Goal: Check status: Check status

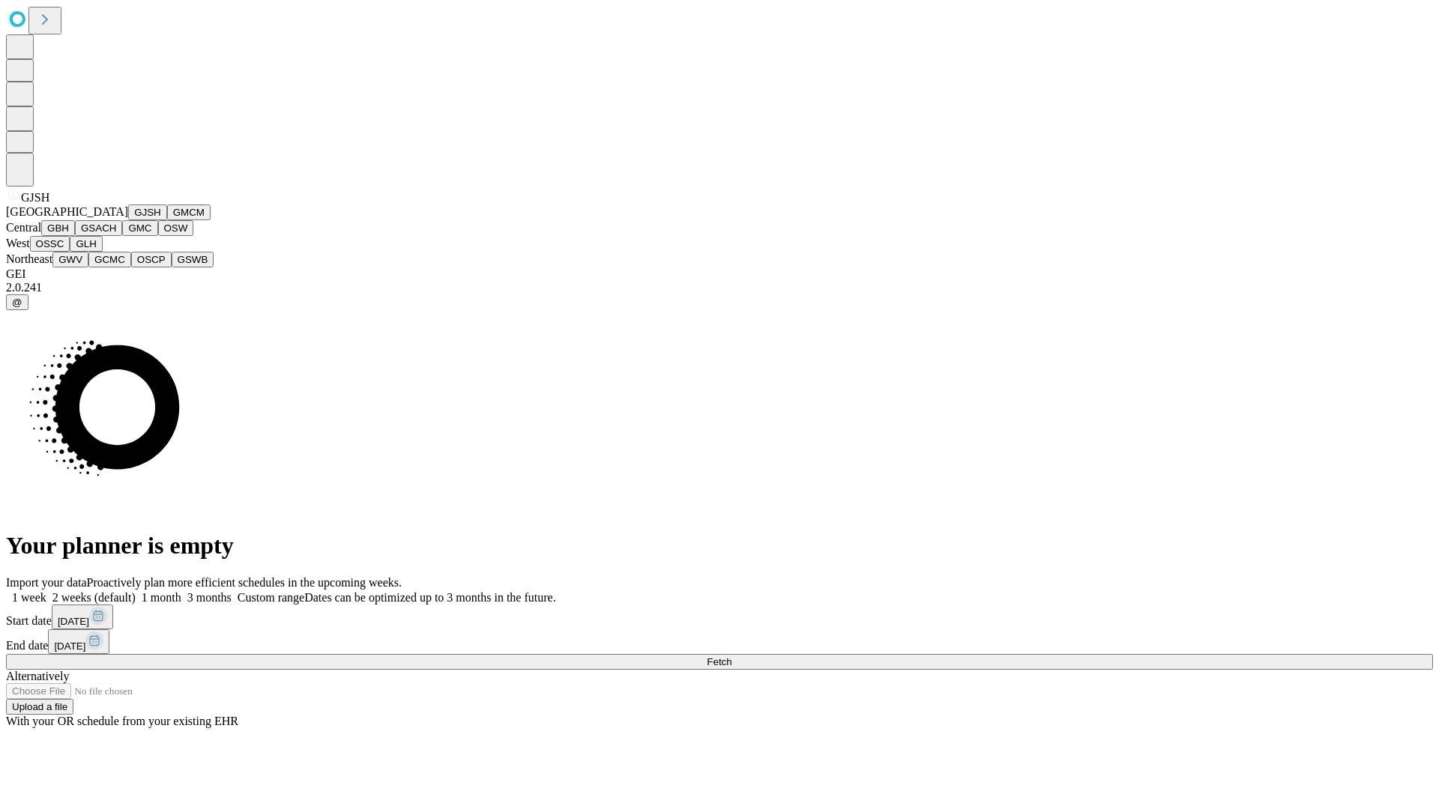
click at [128, 220] on button "GJSH" at bounding box center [147, 213] width 39 height 16
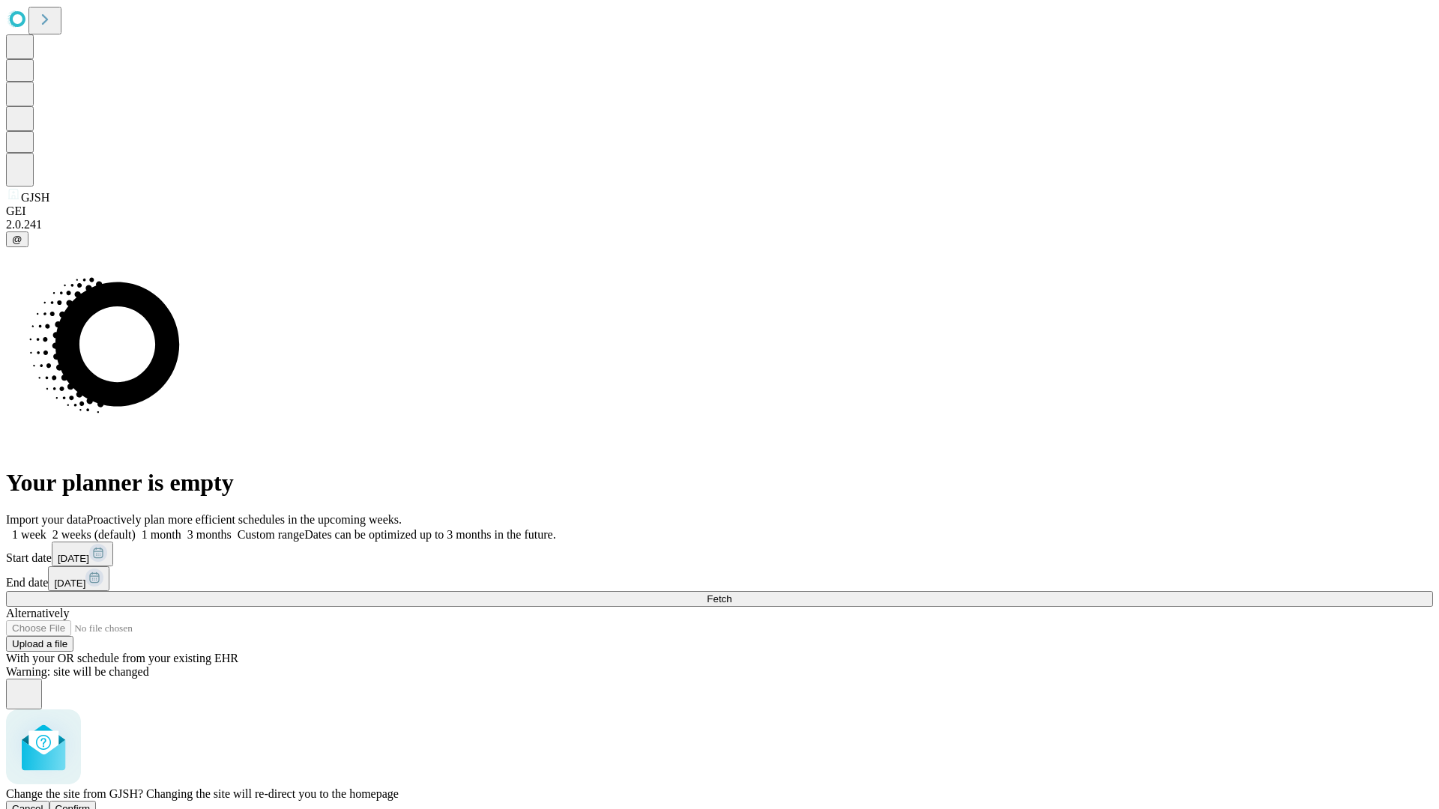
click at [91, 803] on span "Confirm" at bounding box center [72, 808] width 35 height 11
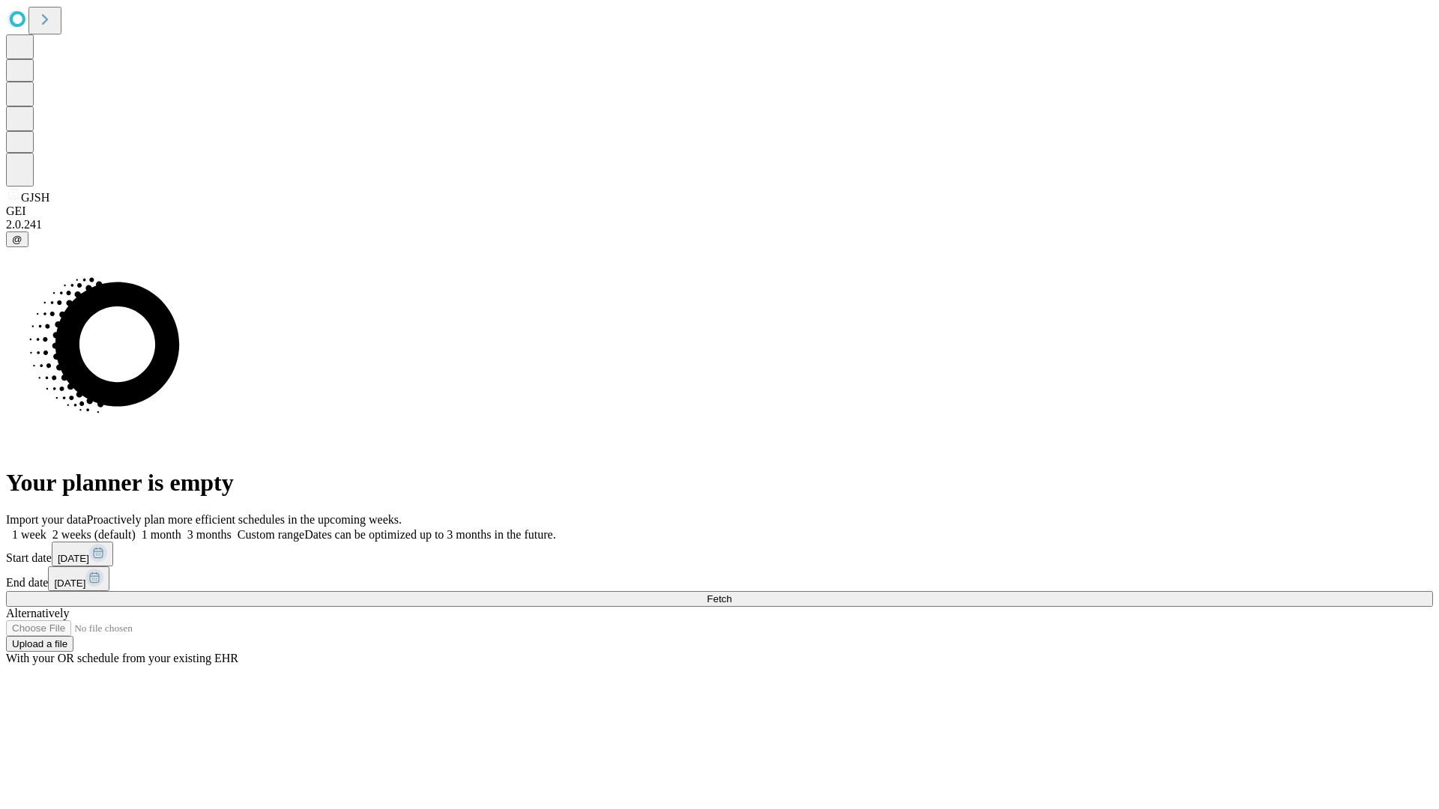
click at [46, 528] on label "1 week" at bounding box center [26, 534] width 40 height 13
click at [731, 593] on span "Fetch" at bounding box center [719, 598] width 25 height 11
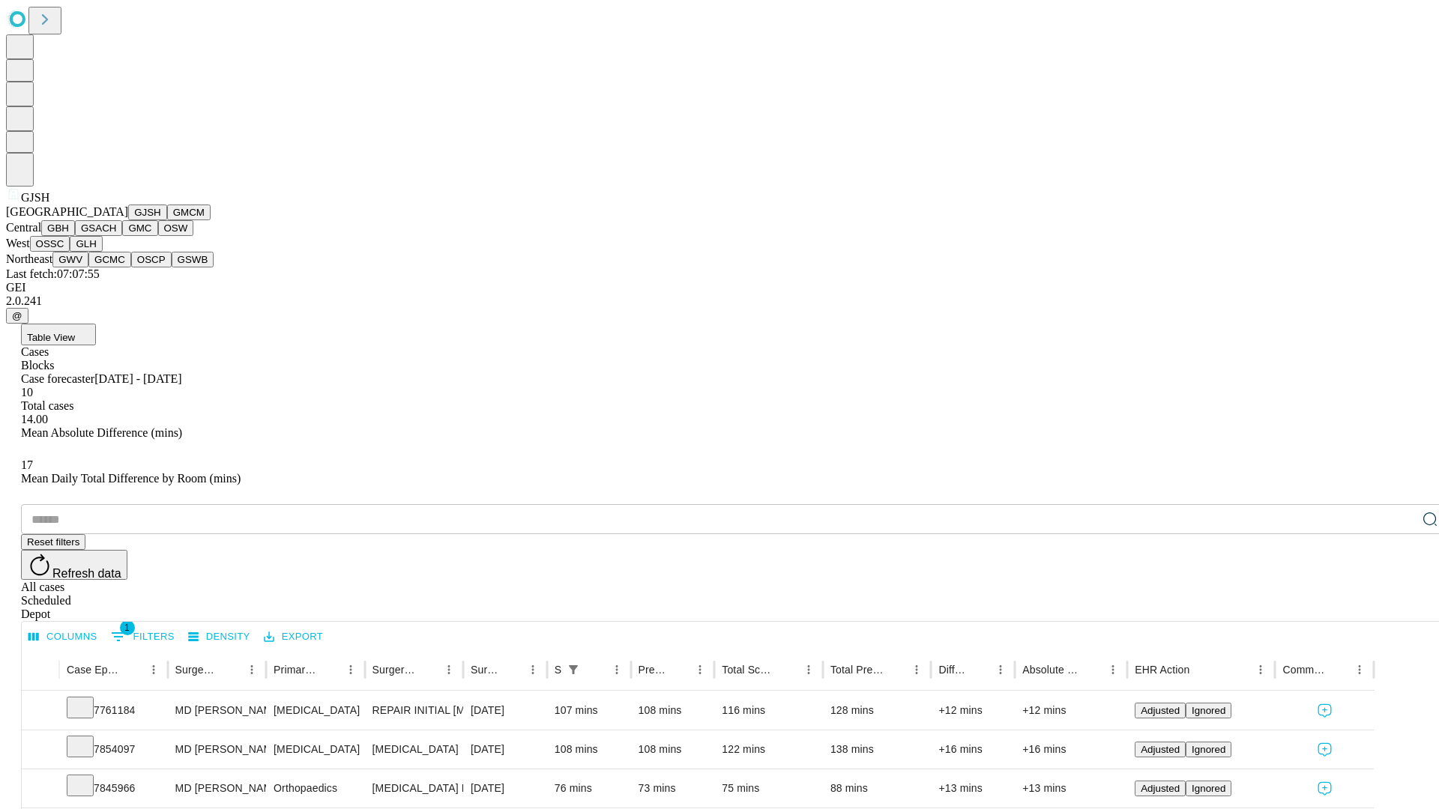
click at [167, 220] on button "GMCM" at bounding box center [188, 213] width 43 height 16
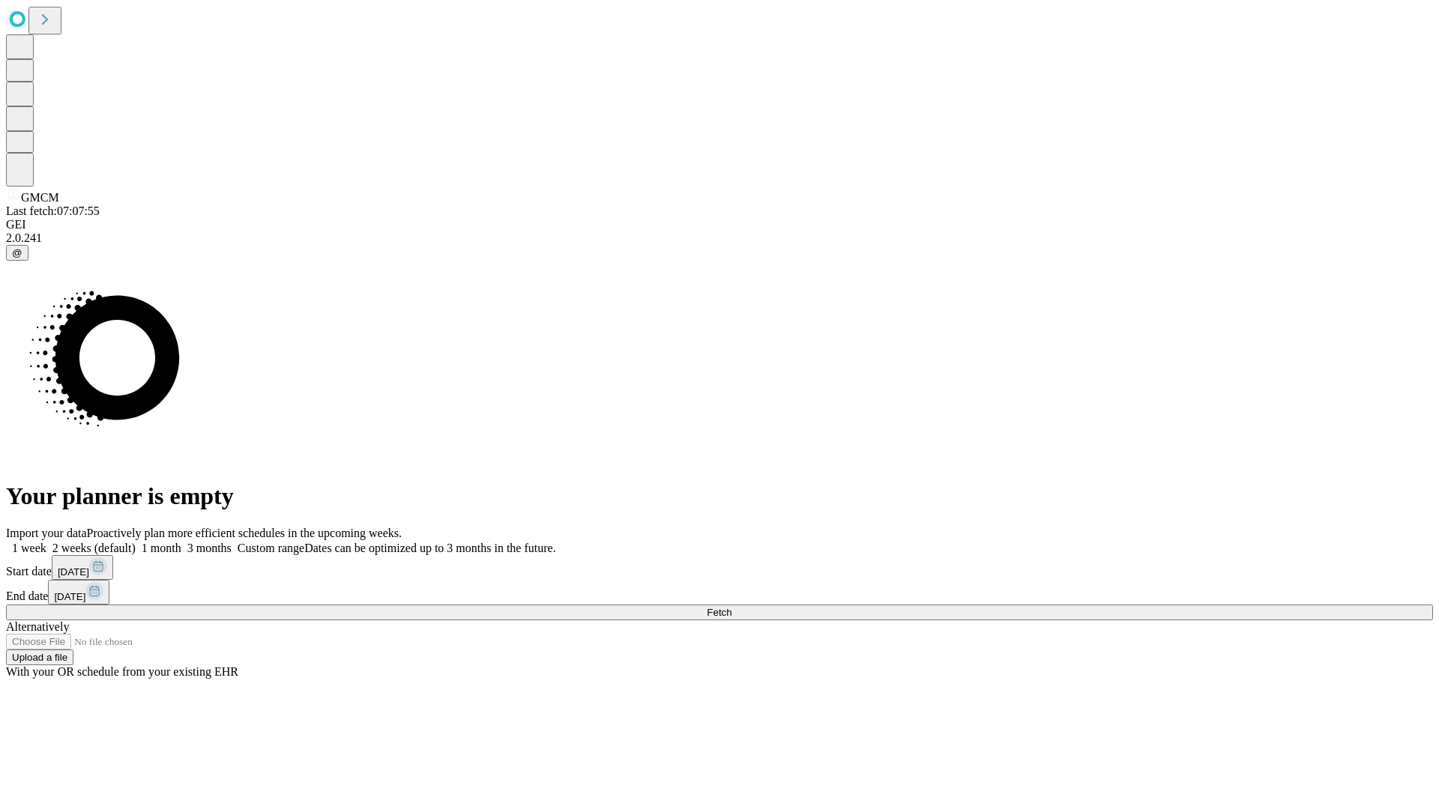
click at [46, 542] on label "1 week" at bounding box center [26, 548] width 40 height 13
click at [731, 607] on span "Fetch" at bounding box center [719, 612] width 25 height 11
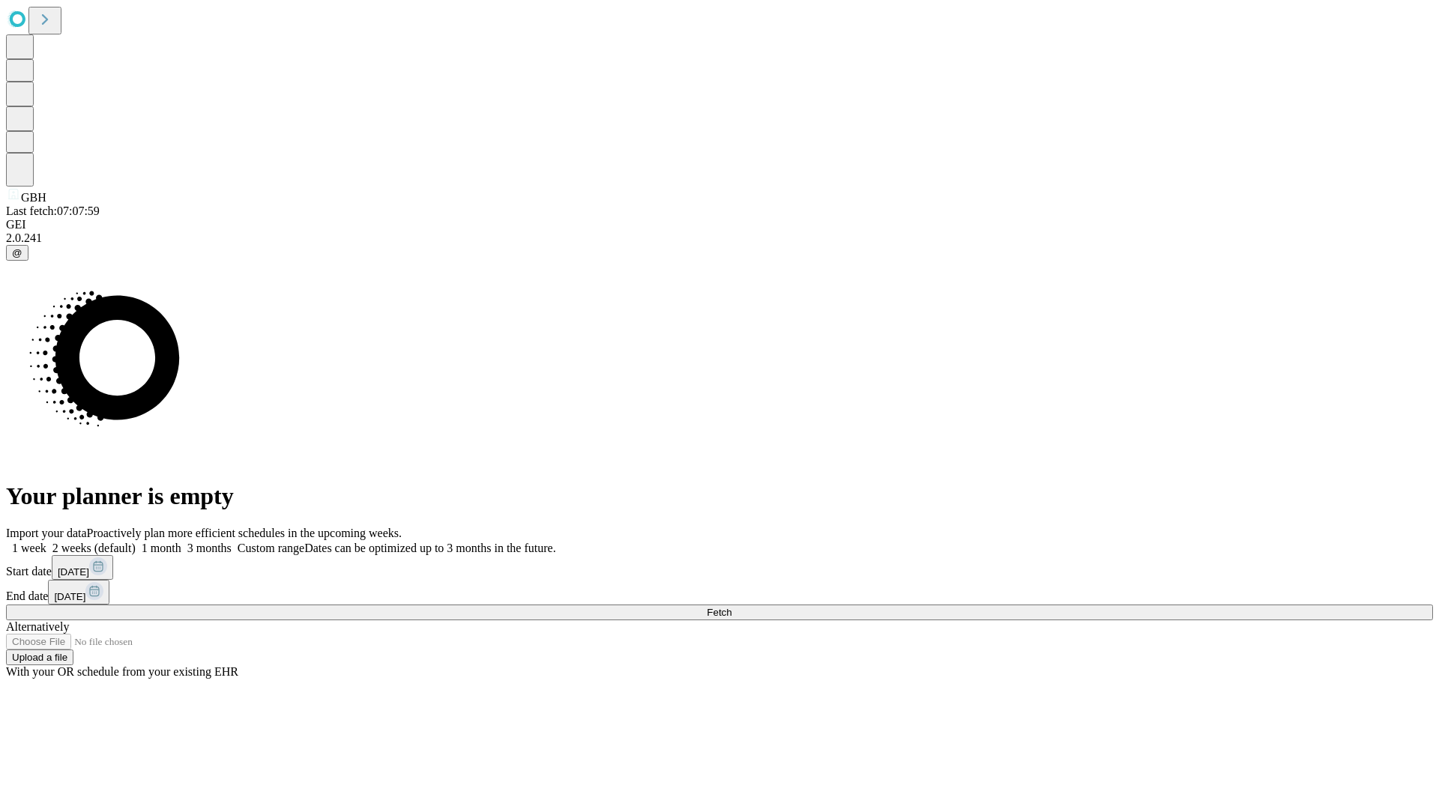
click at [46, 542] on label "1 week" at bounding box center [26, 548] width 40 height 13
click at [731, 607] on span "Fetch" at bounding box center [719, 612] width 25 height 11
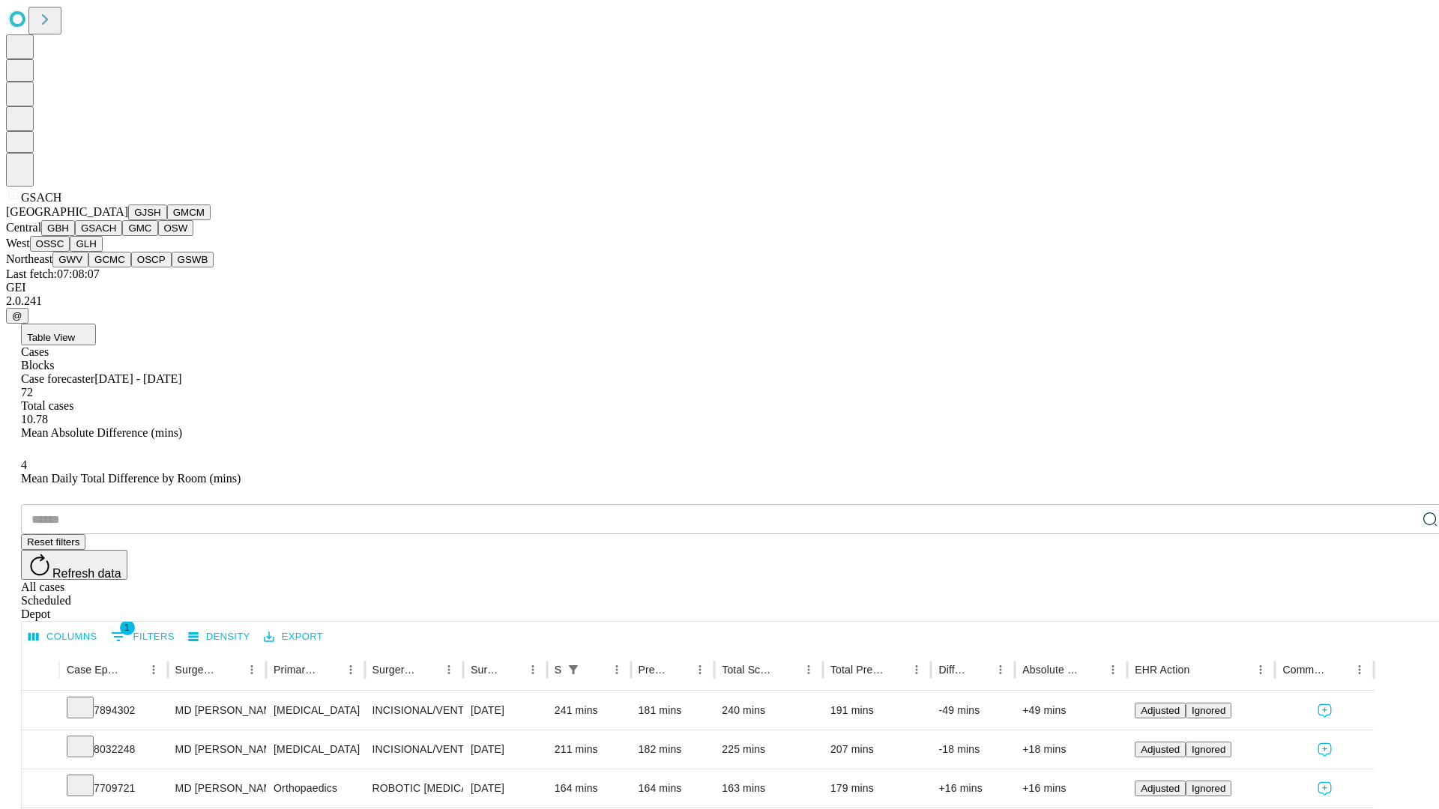
click at [122, 236] on button "GMC" at bounding box center [139, 228] width 35 height 16
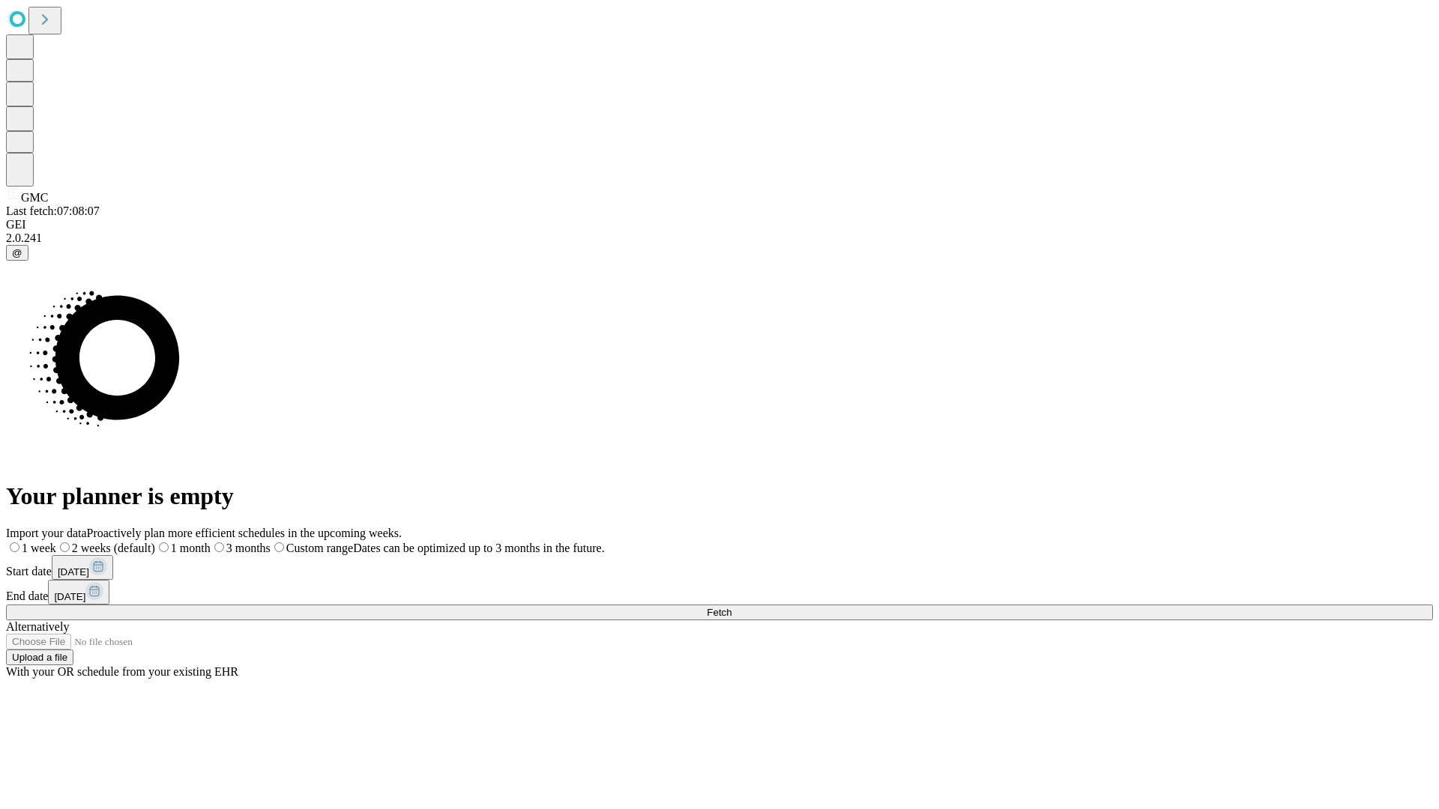
click at [56, 542] on label "1 week" at bounding box center [31, 548] width 50 height 13
click at [731, 607] on span "Fetch" at bounding box center [719, 612] width 25 height 11
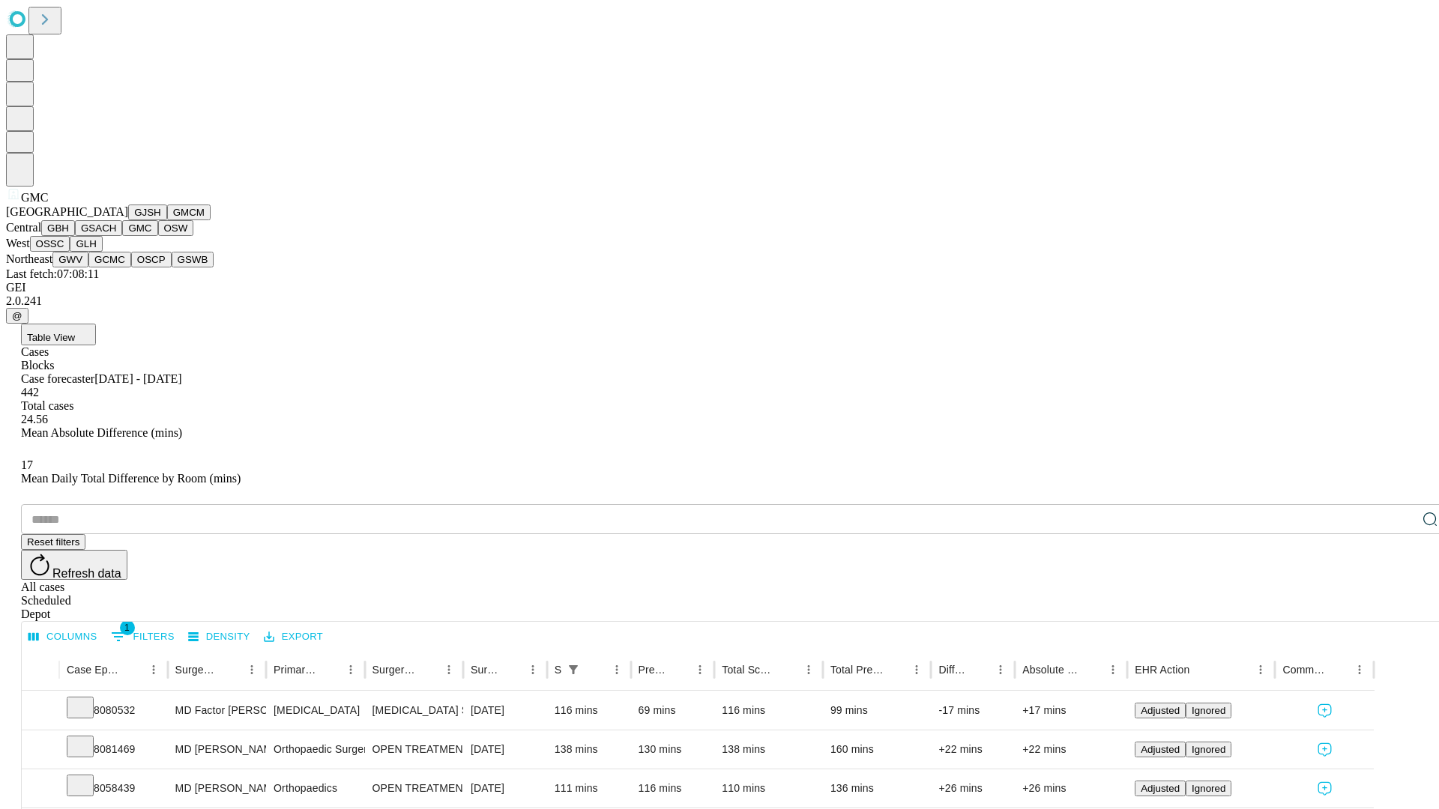
click at [158, 236] on button "OSW" at bounding box center [176, 228] width 36 height 16
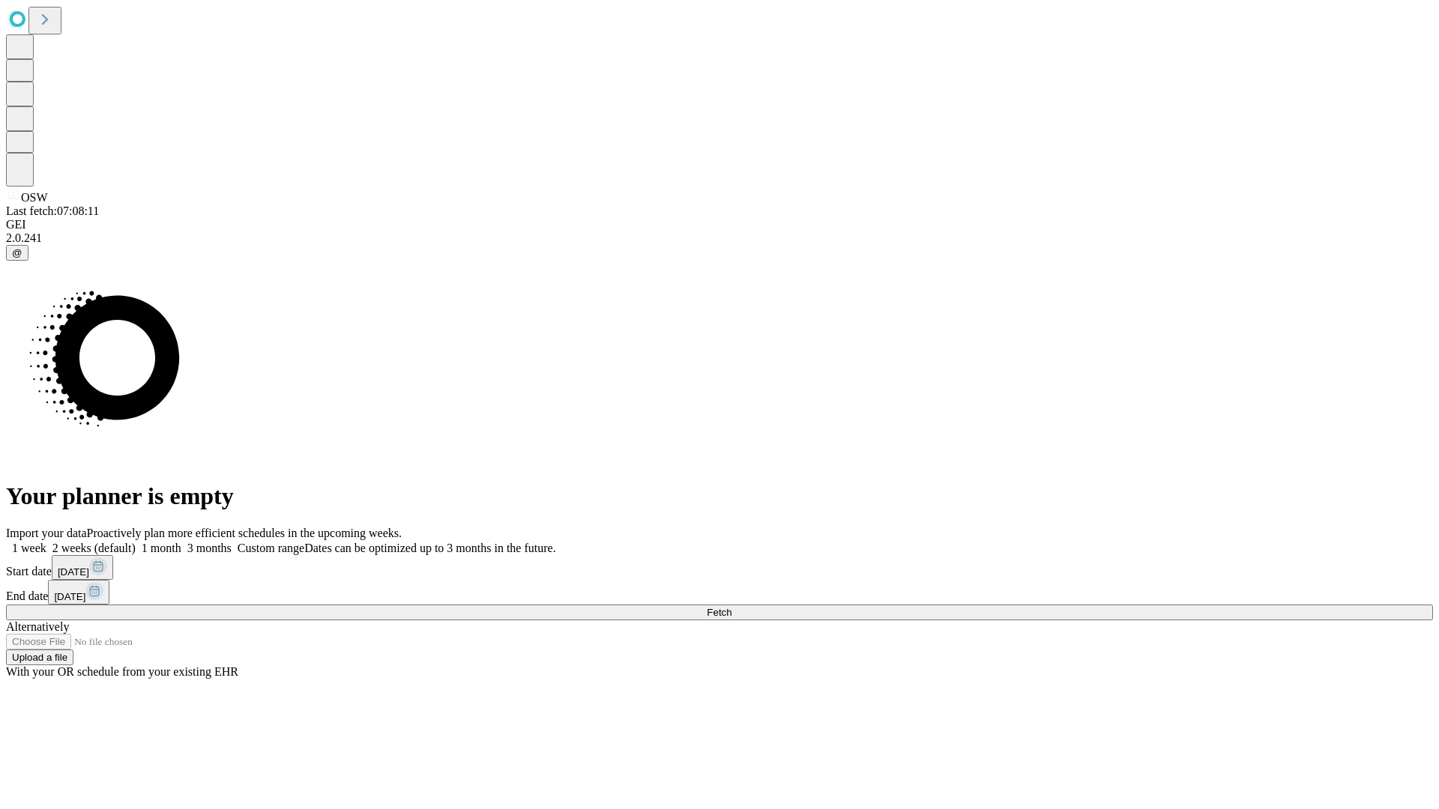
click at [46, 542] on label "1 week" at bounding box center [26, 548] width 40 height 13
click at [731, 607] on span "Fetch" at bounding box center [719, 612] width 25 height 11
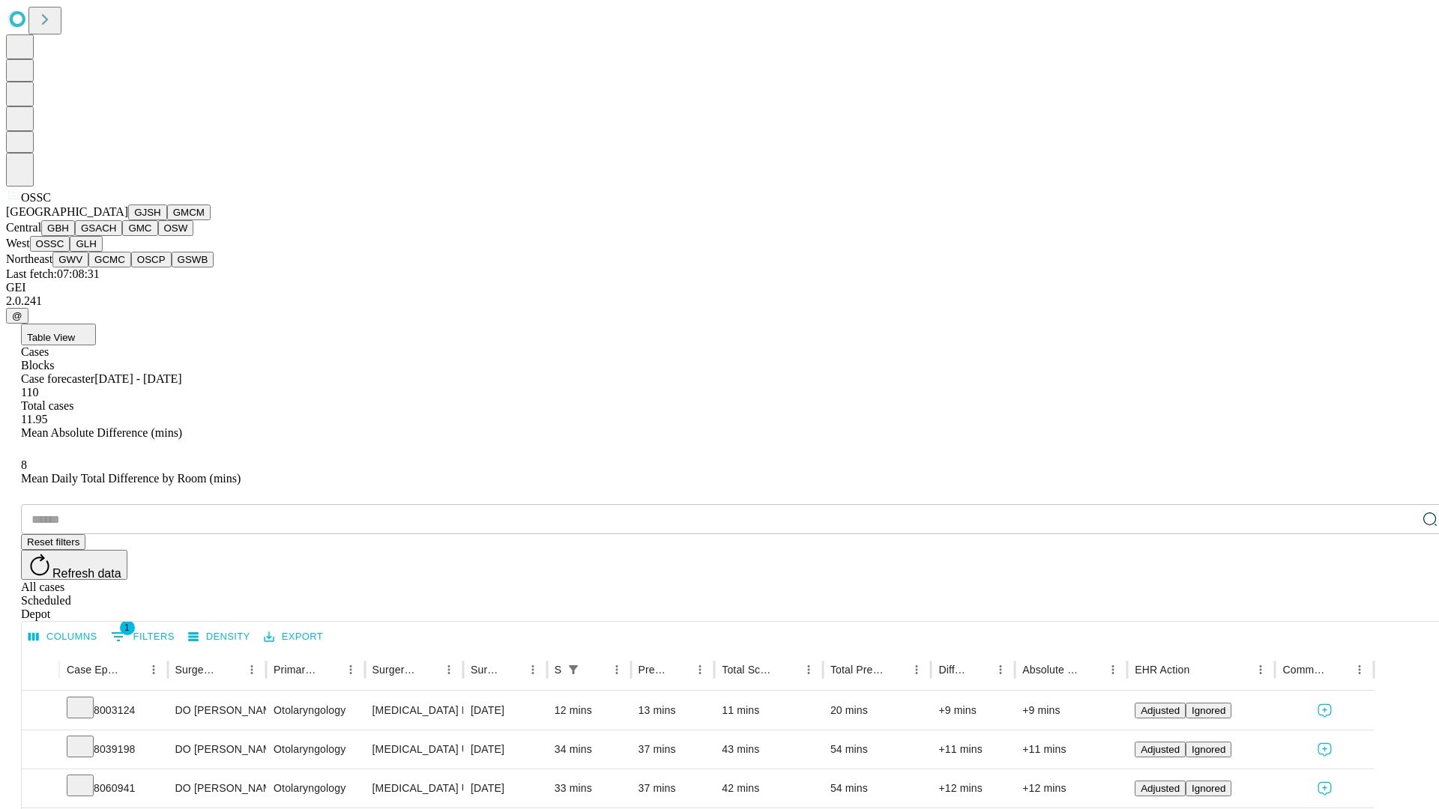
click at [102, 252] on button "GLH" at bounding box center [86, 244] width 32 height 16
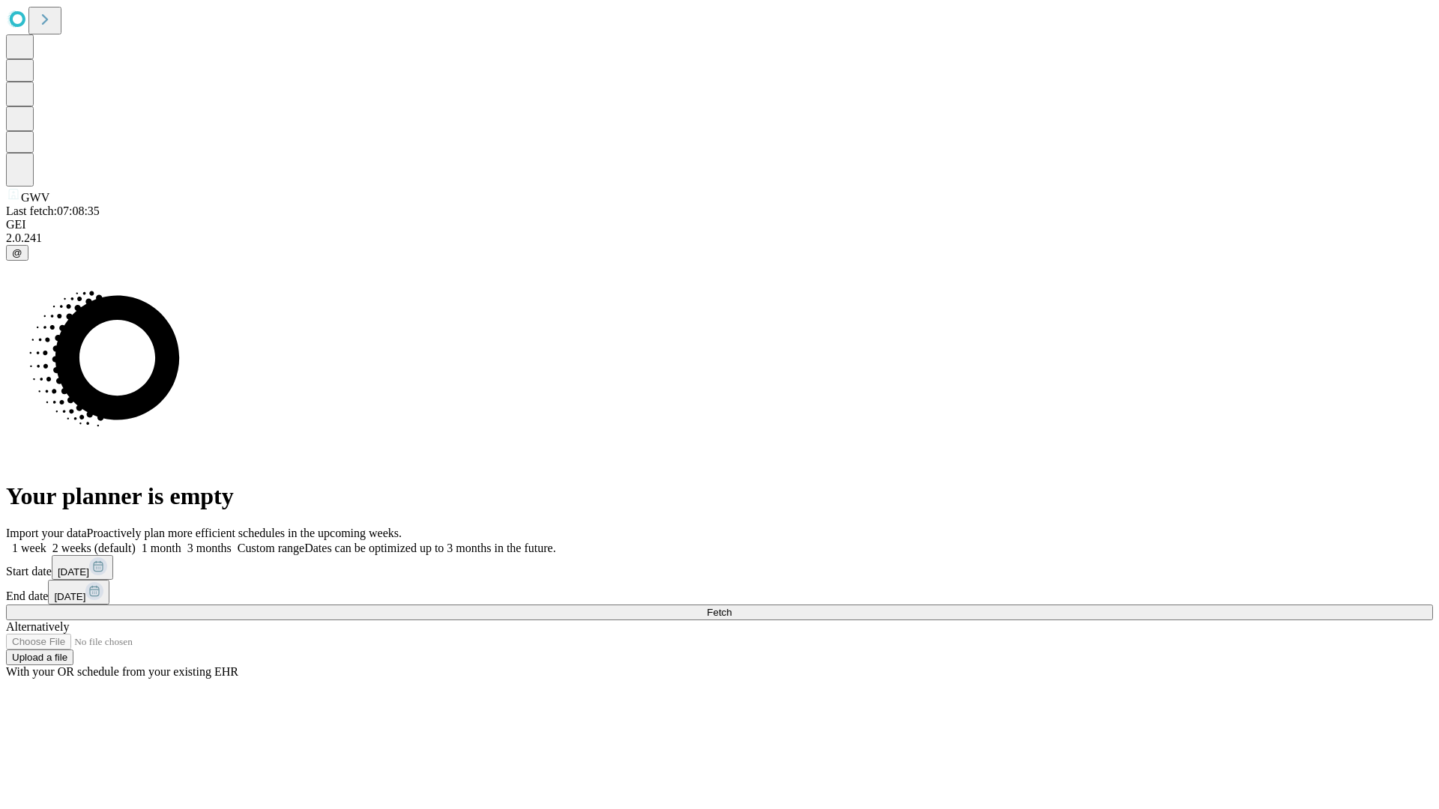
click at [731, 607] on span "Fetch" at bounding box center [719, 612] width 25 height 11
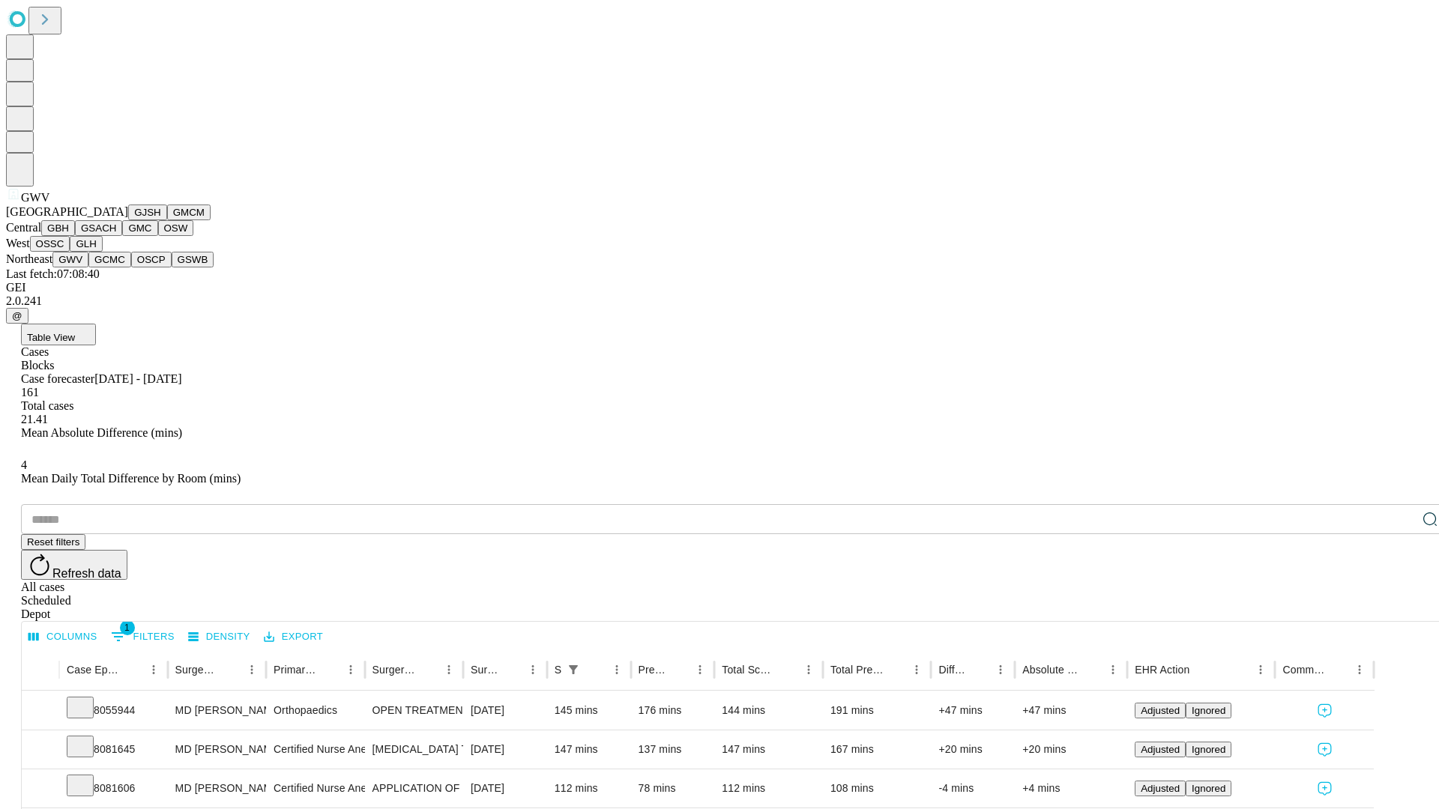
click at [116, 267] on button "GCMC" at bounding box center [109, 260] width 43 height 16
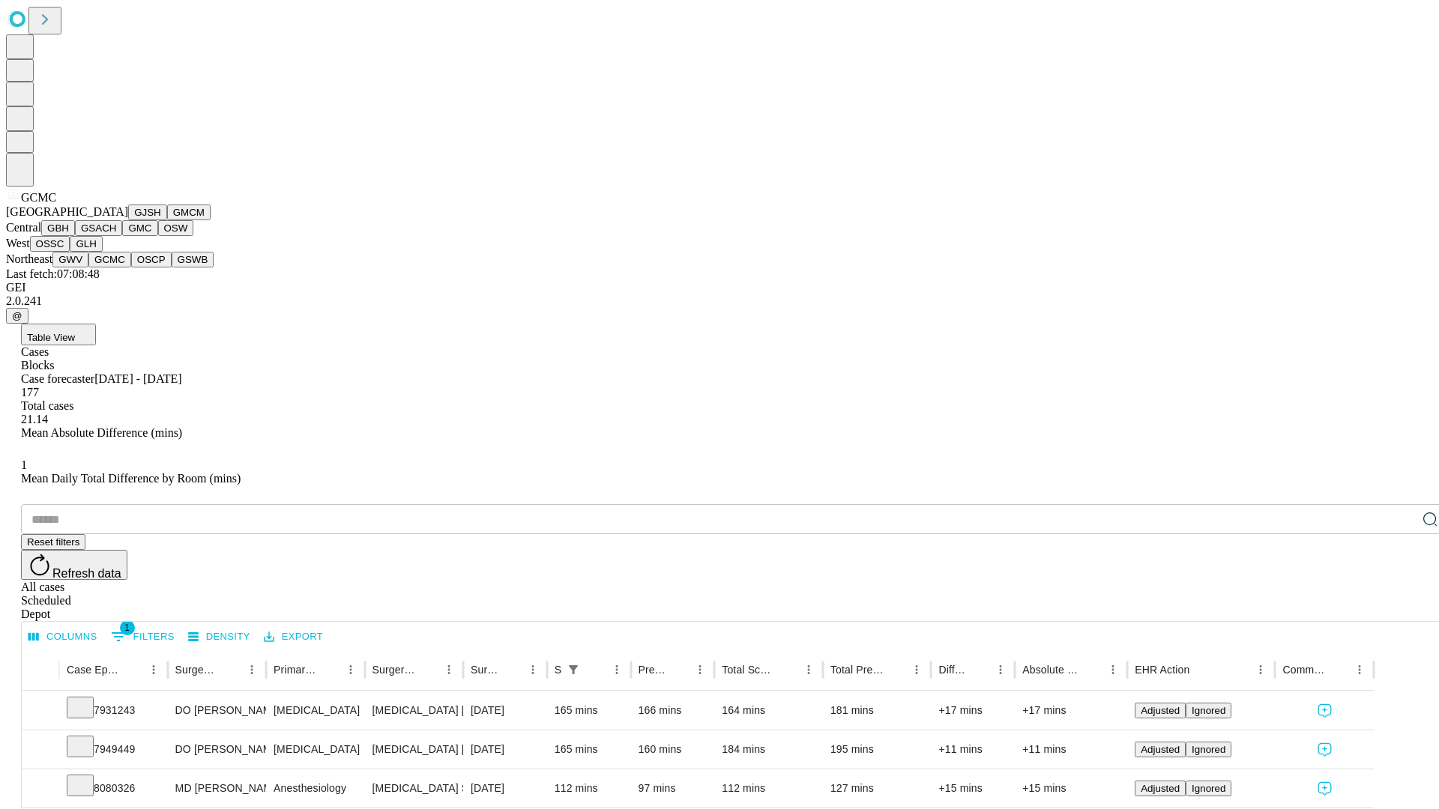
click at [131, 267] on button "OSCP" at bounding box center [151, 260] width 40 height 16
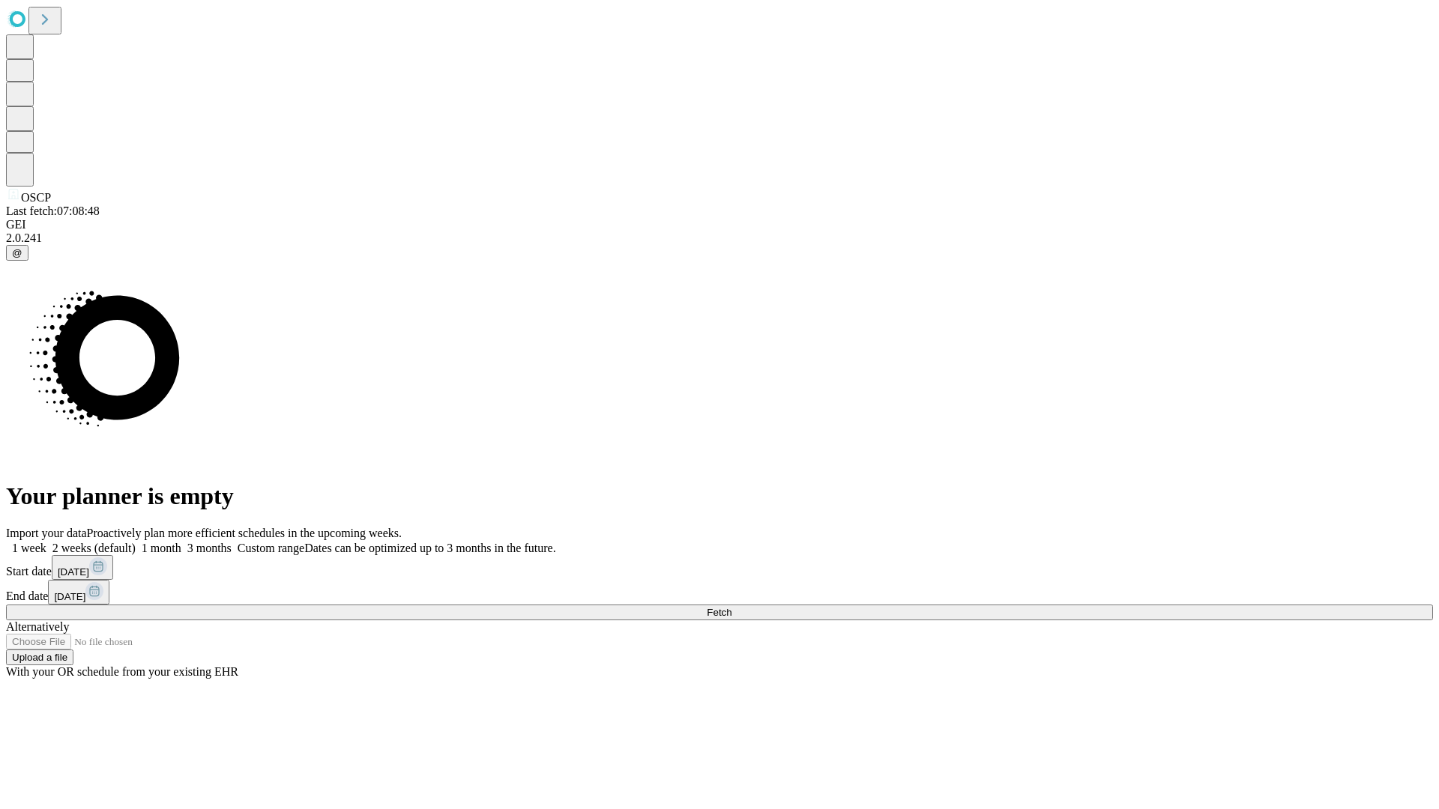
click at [46, 542] on label "1 week" at bounding box center [26, 548] width 40 height 13
click at [731, 607] on span "Fetch" at bounding box center [719, 612] width 25 height 11
